Goal: Book appointment/travel/reservation

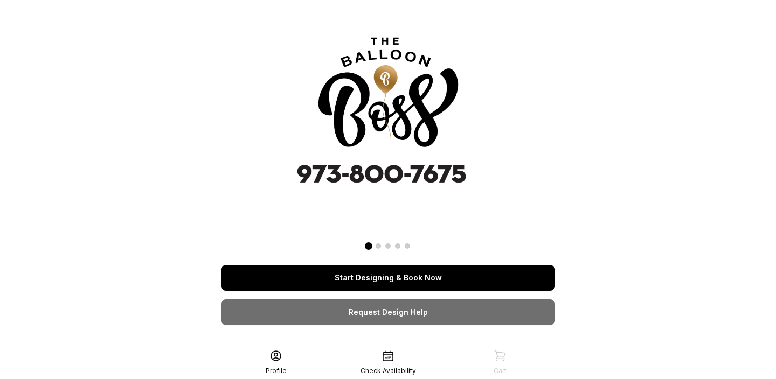
click at [359, 273] on link "Start Designing & Book Now" at bounding box center [387, 278] width 333 height 26
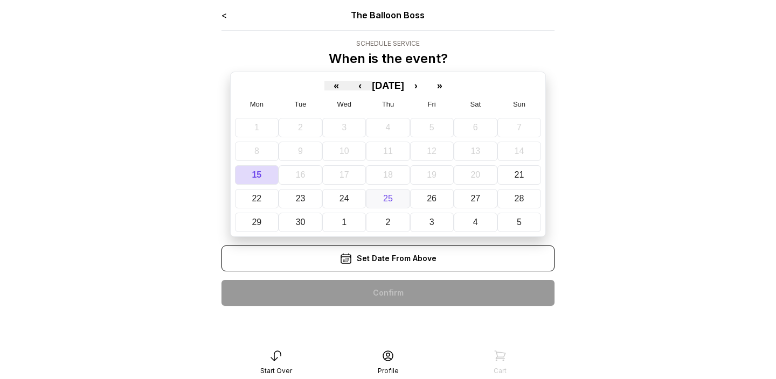
scroll to position [22, 0]
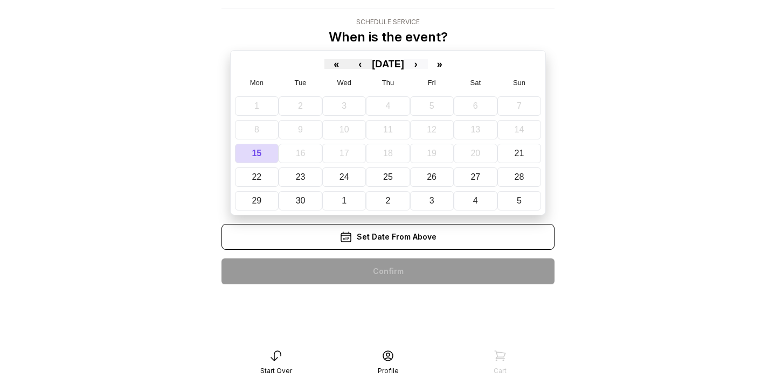
click at [428, 61] on button "›" at bounding box center [416, 64] width 24 height 10
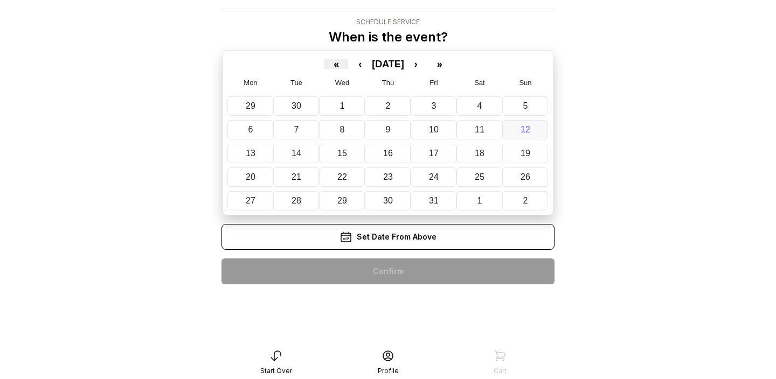
click at [516, 127] on button "12" at bounding box center [525, 129] width 46 height 19
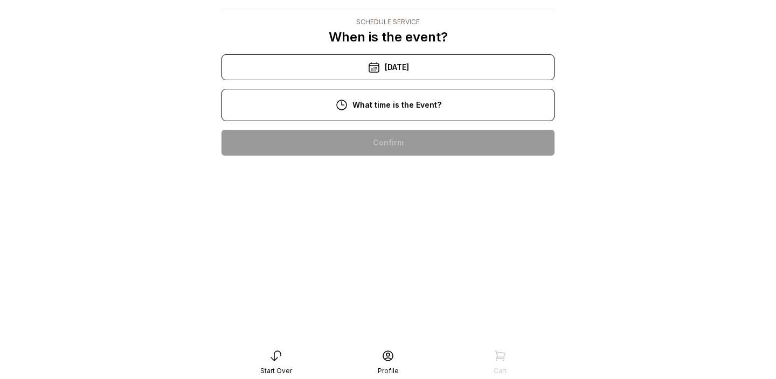
click at [387, 218] on div "12:00 pm" at bounding box center [388, 212] width 316 height 26
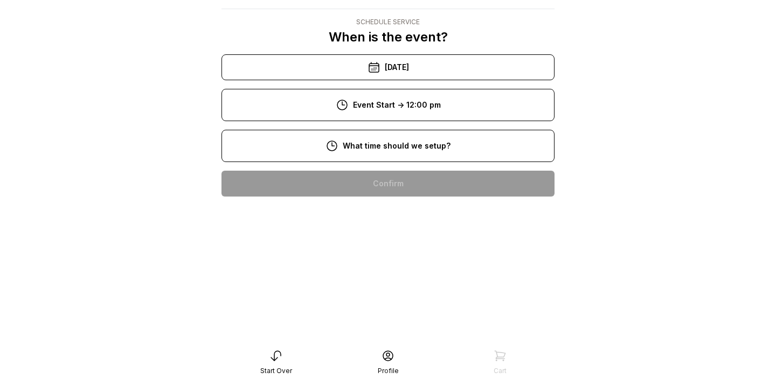
click at [382, 260] on div "10:00 am" at bounding box center [388, 253] width 316 height 26
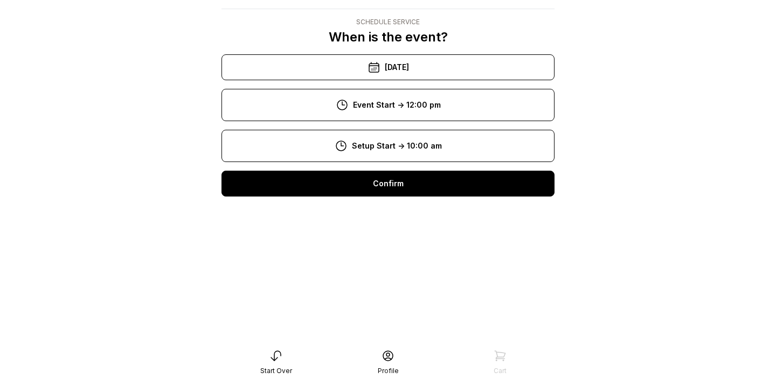
click at [404, 184] on div "Confirm" at bounding box center [387, 184] width 333 height 26
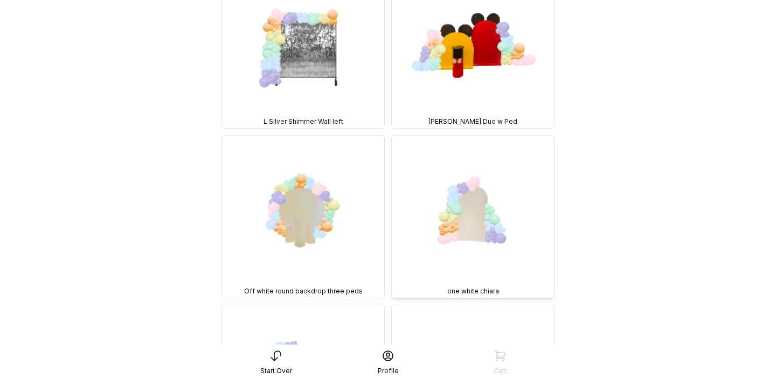
click at [446, 169] on img at bounding box center [473, 217] width 162 height 162
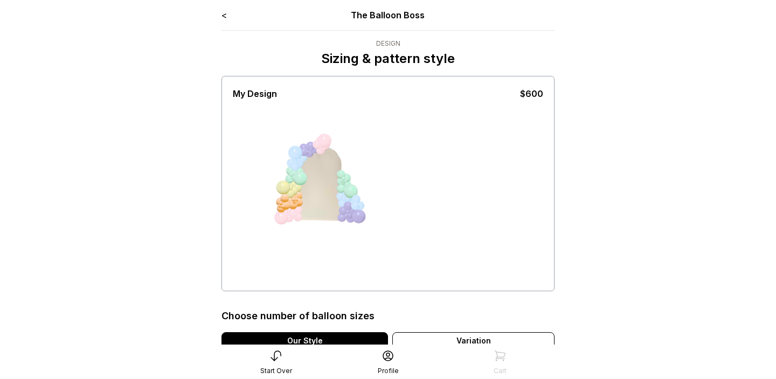
click at [225, 17] on link "<" at bounding box center [223, 15] width 5 height 11
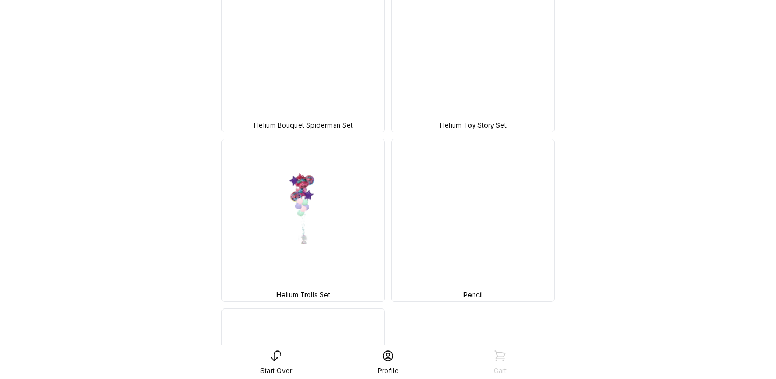
scroll to position [4015, 0]
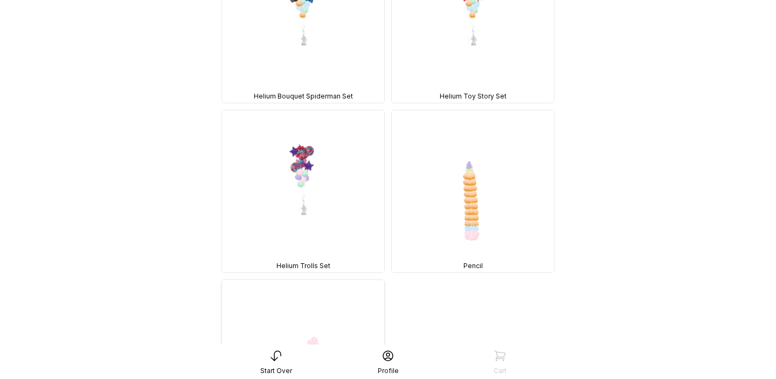
click at [300, 280] on img at bounding box center [303, 361] width 162 height 162
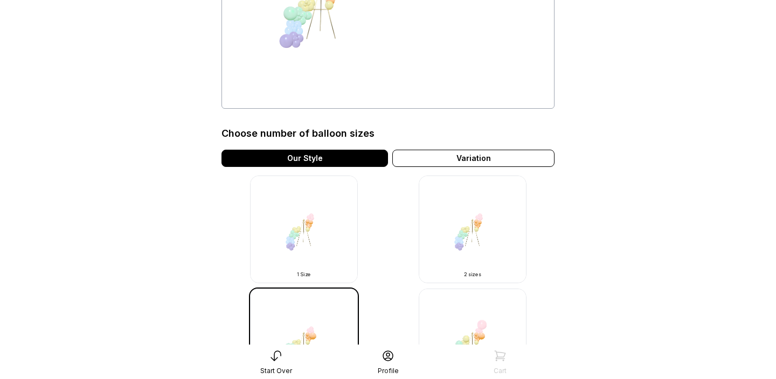
scroll to position [181, 0]
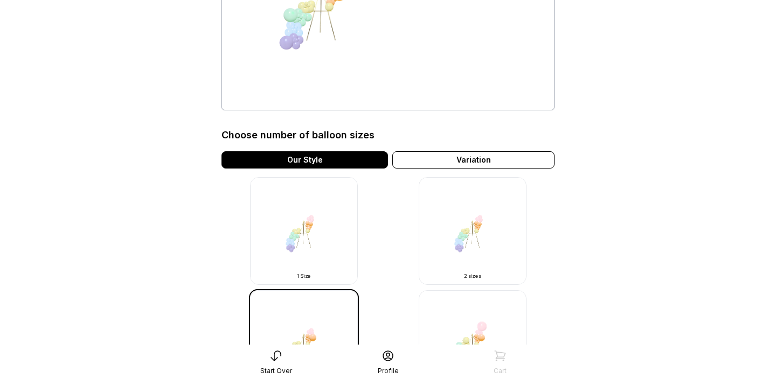
click at [477, 234] on img at bounding box center [473, 231] width 108 height 108
click at [463, 238] on img at bounding box center [473, 231] width 108 height 108
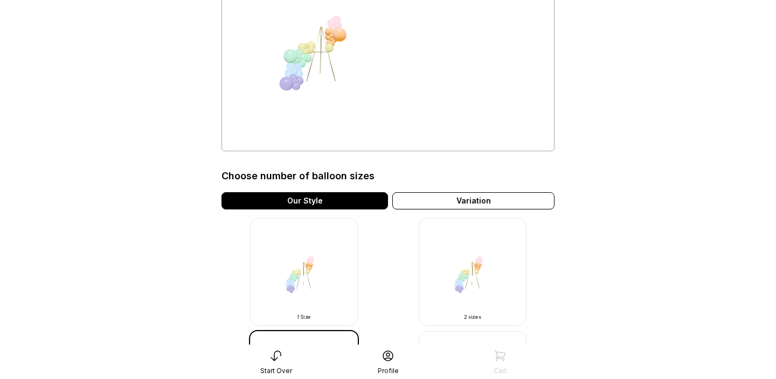
scroll to position [126, 0]
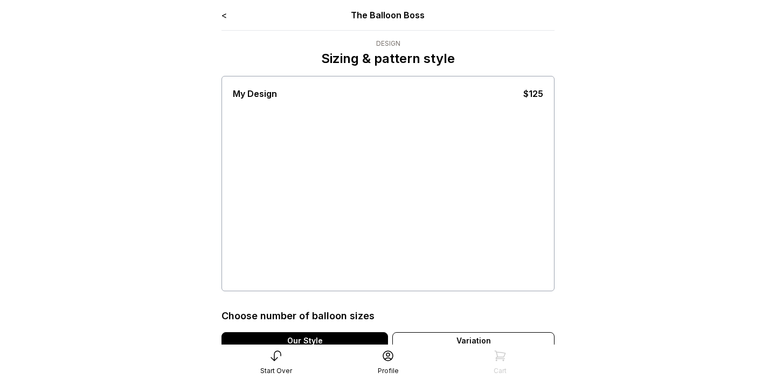
click at [491, 242] on div "My Design $125" at bounding box center [388, 184] width 310 height 210
